Goal: Information Seeking & Learning: Learn about a topic

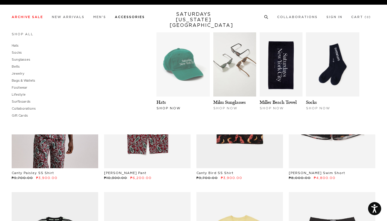
click at [174, 56] on img at bounding box center [182, 64] width 53 height 64
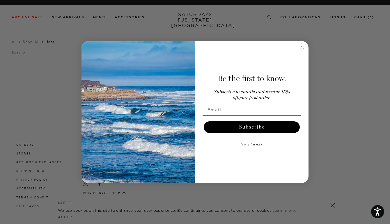
click at [303, 46] on circle "Close dialog" at bounding box center [302, 47] width 7 height 7
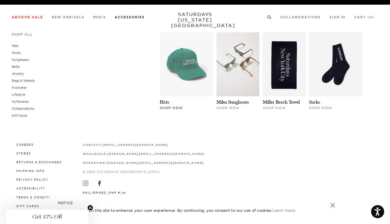
click at [172, 95] on img at bounding box center [186, 64] width 53 height 64
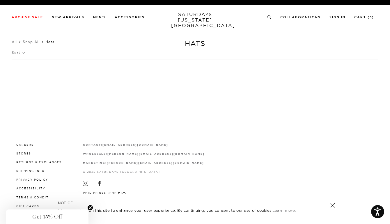
click at [332, 205] on link at bounding box center [333, 206] width 8 height 8
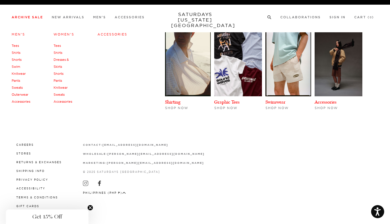
click at [24, 101] on link "Accessories" at bounding box center [21, 102] width 19 height 4
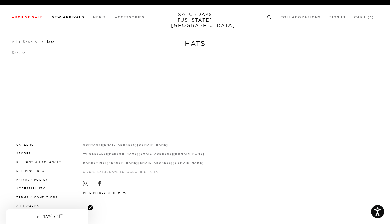
click at [73, 17] on link "New Arrivals" at bounding box center [68, 17] width 33 height 3
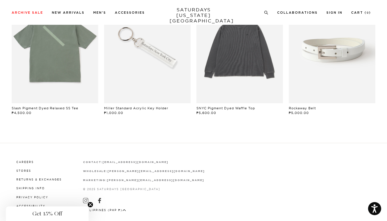
scroll to position [494, 0]
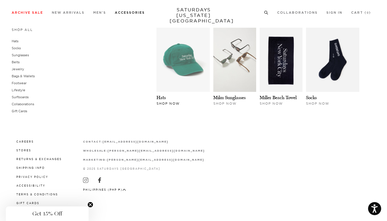
click at [175, 92] on link at bounding box center [182, 60] width 53 height 64
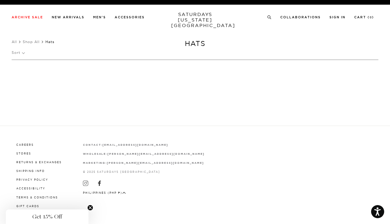
click at [75, 20] on div "Archive Sale Men's Tees Shirts Shorts Swim Knitwear Pants Sweats Women's" at bounding box center [195, 17] width 390 height 25
click at [70, 16] on link "New Arrivals" at bounding box center [68, 17] width 33 height 3
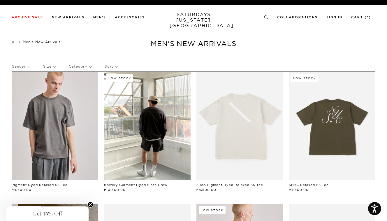
click at [68, 113] on link at bounding box center [55, 126] width 87 height 108
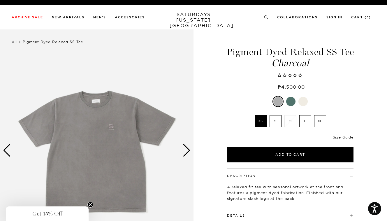
click at [188, 151] on div "Next slide" at bounding box center [187, 150] width 8 height 13
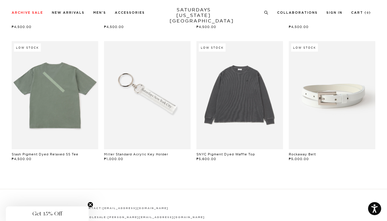
scroll to position [426, 0]
